Goal: Find specific page/section: Find specific page/section

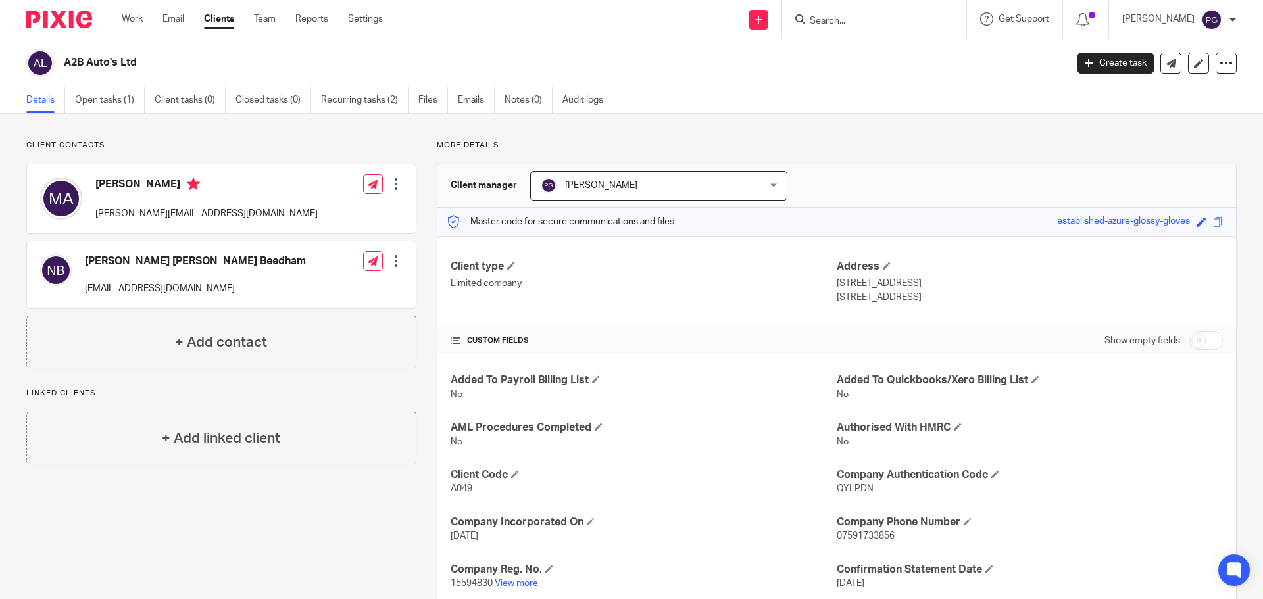
click at [872, 21] on input "Search" at bounding box center [867, 22] width 118 height 12
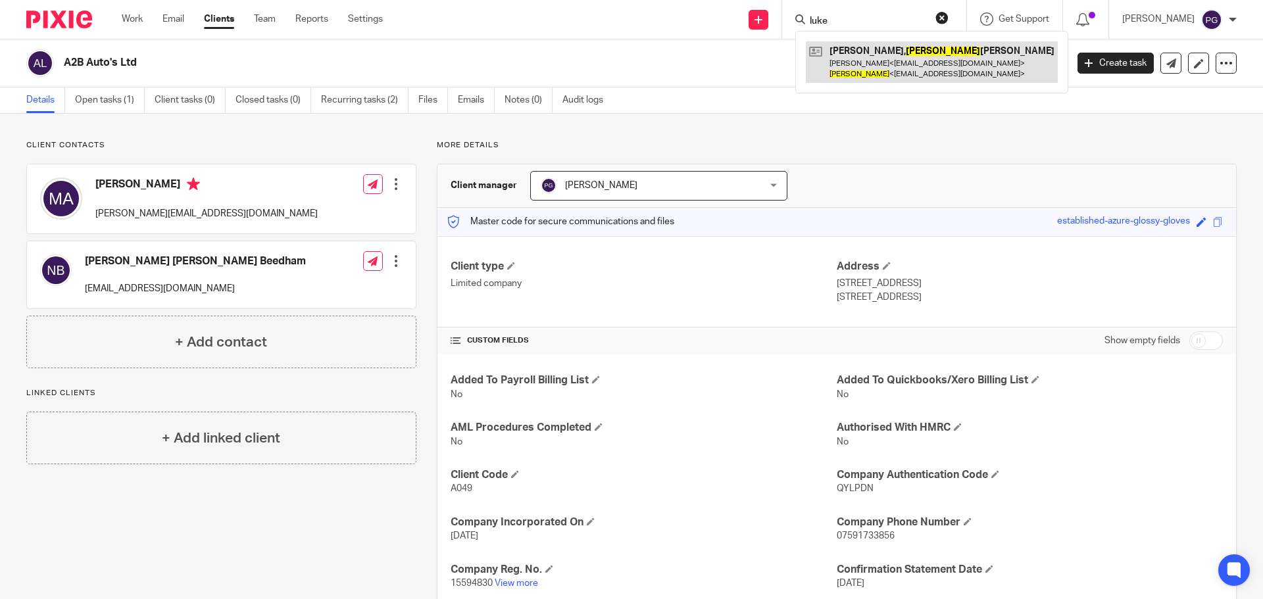
type input "luke"
click at [883, 68] on link at bounding box center [932, 61] width 252 height 41
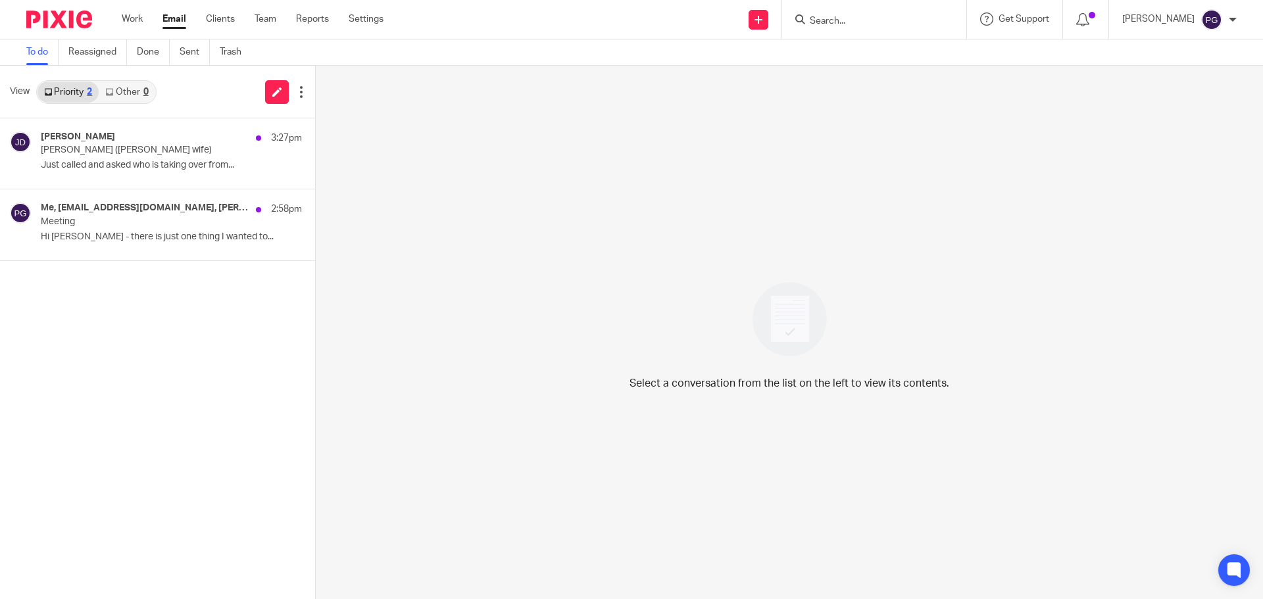
click at [868, 19] on input "Search" at bounding box center [867, 22] width 118 height 12
type input "beth raines"
click at [912, 34] on div "Raines , Luke Andrew Beth Raines < bhclay@hotmail.co.uk > Luke < laraines89@out…" at bounding box center [947, 62] width 305 height 62
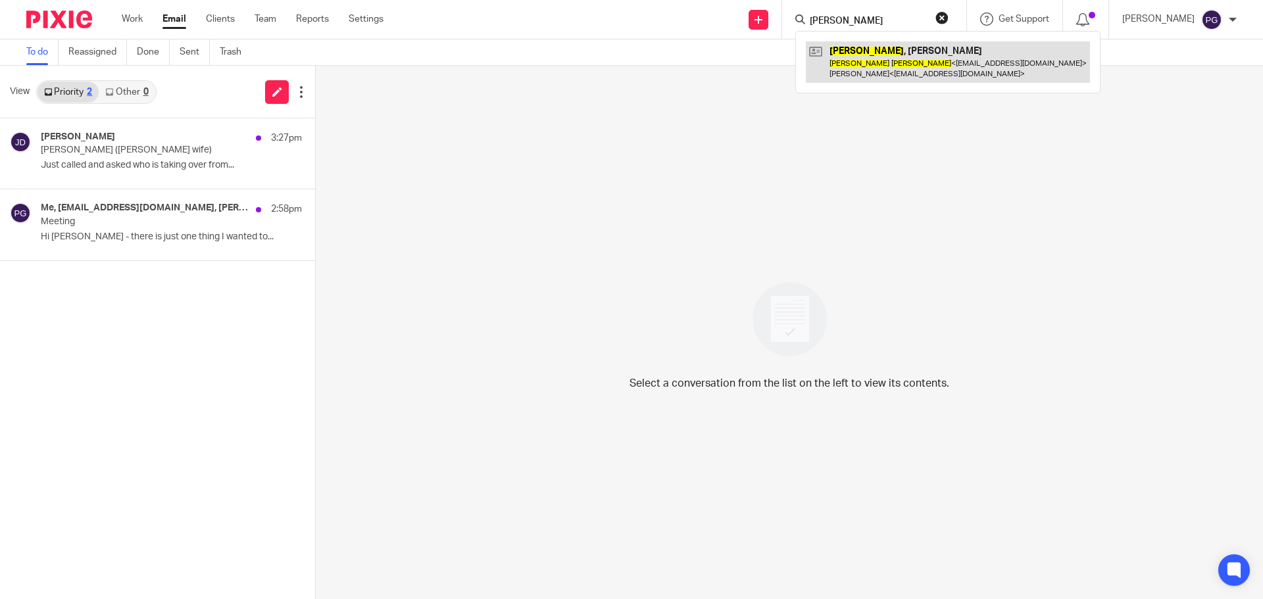
click at [912, 46] on link at bounding box center [948, 61] width 284 height 41
